Goal: Navigation & Orientation: Go to known website

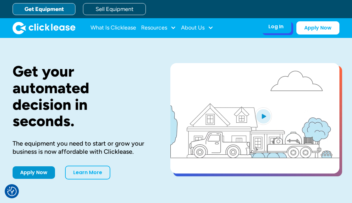
click at [278, 28] on div "Log In" at bounding box center [276, 27] width 15 height 6
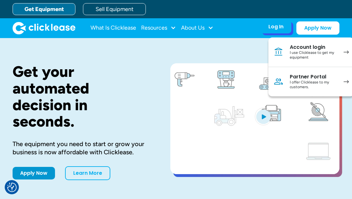
click at [298, 51] on div "I use Clicklease to get my equipment" at bounding box center [313, 55] width 47 height 10
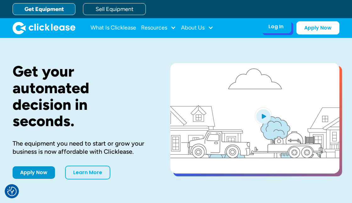
click at [274, 29] on div "Log In" at bounding box center [276, 27] width 15 height 6
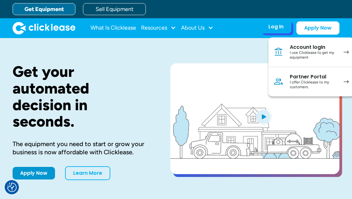
click at [302, 48] on div "Account login" at bounding box center [313, 47] width 47 height 6
